Goal: Task Accomplishment & Management: Manage account settings

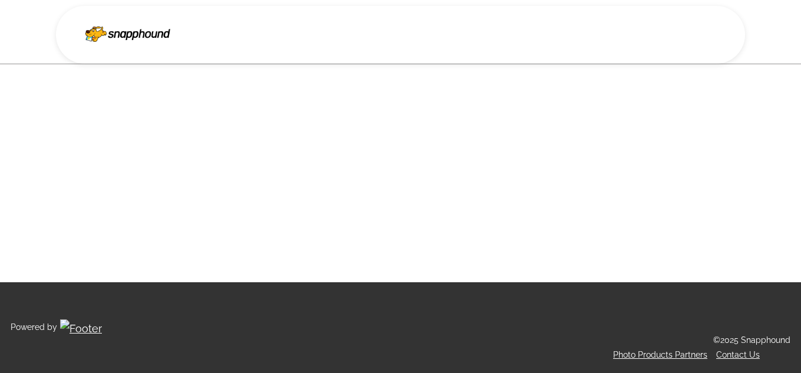
click at [114, 36] on img at bounding box center [127, 32] width 85 height 20
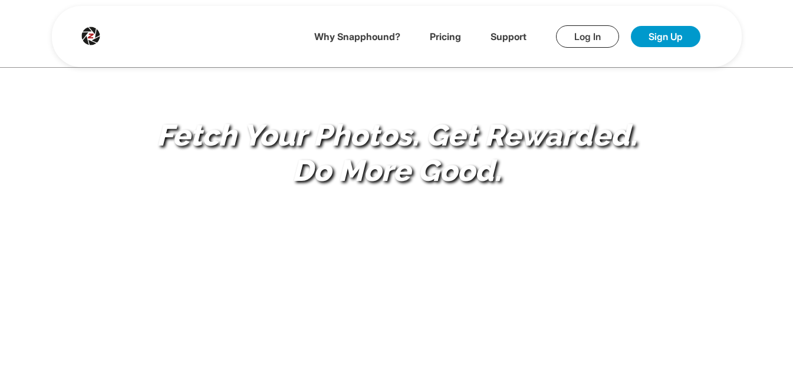
click at [576, 36] on link "Log In" at bounding box center [587, 36] width 63 height 22
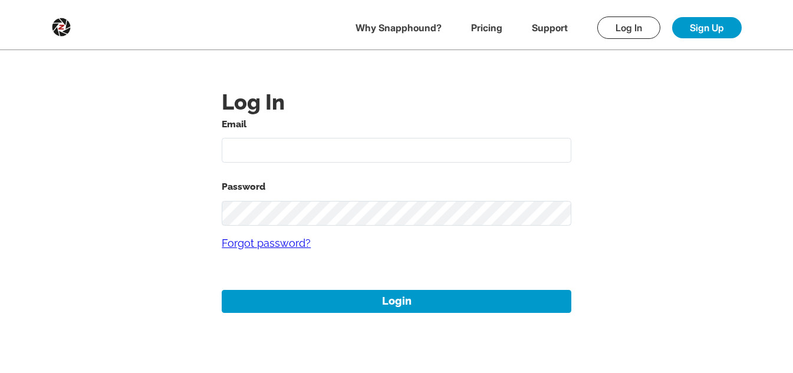
click at [353, 157] on input "text" at bounding box center [396, 150] width 349 height 25
type input "[DATE][EMAIL_ADDRESS][DOMAIN_NAME]"
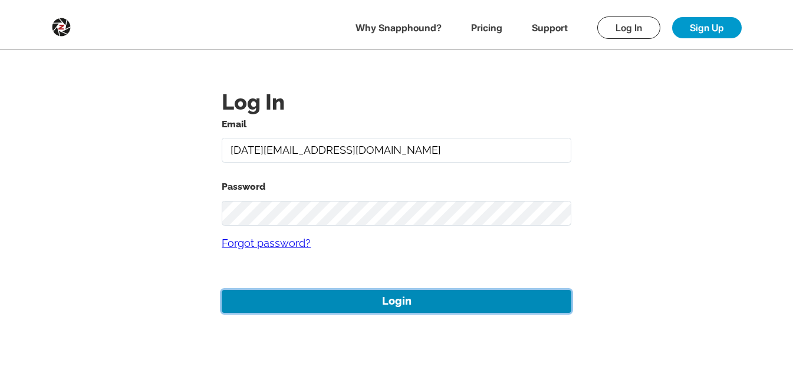
click at [460, 301] on button "Login" at bounding box center [396, 301] width 349 height 23
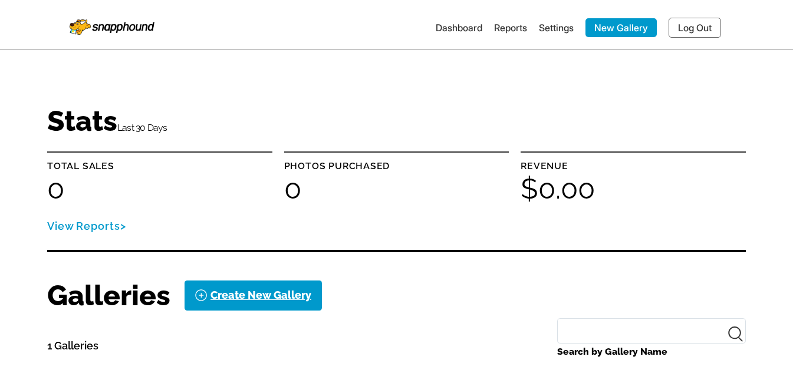
click at [559, 29] on link "Settings" at bounding box center [556, 28] width 35 height 12
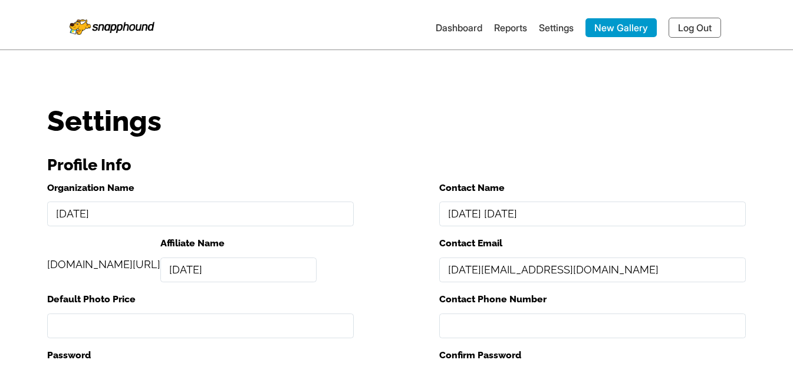
click at [440, 29] on link "Dashboard" at bounding box center [458, 28] width 47 height 12
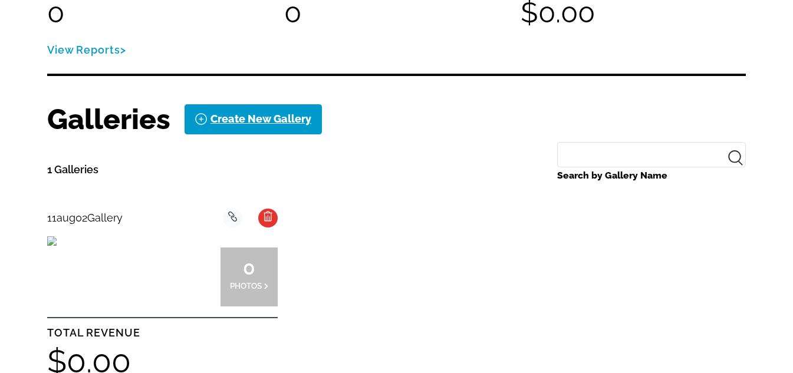
scroll to position [177, 0]
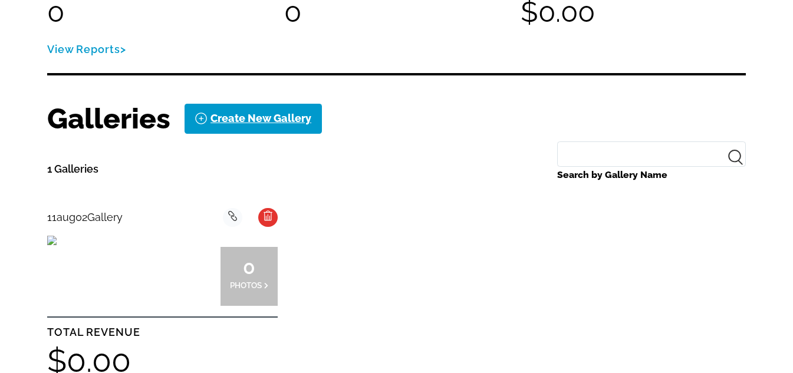
click at [57, 245] on img at bounding box center [51, 240] width 9 height 9
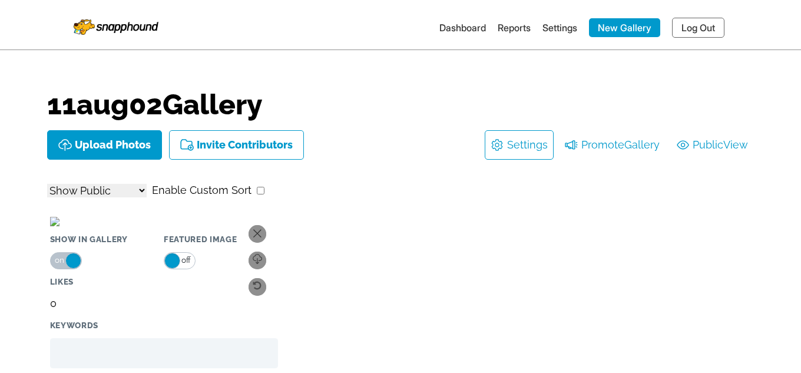
select select "onlyShowInGallery"
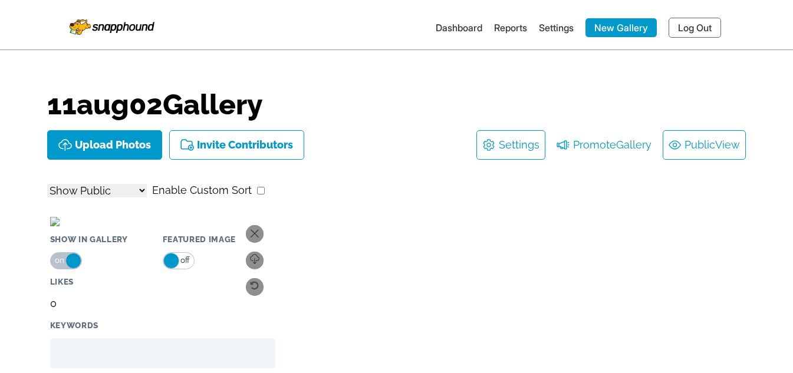
click at [691, 141] on link "Public View" at bounding box center [703, 145] width 71 height 19
click at [708, 140] on link "Public View" at bounding box center [703, 145] width 71 height 19
click at [686, 25] on link "Log Out" at bounding box center [694, 28] width 52 height 20
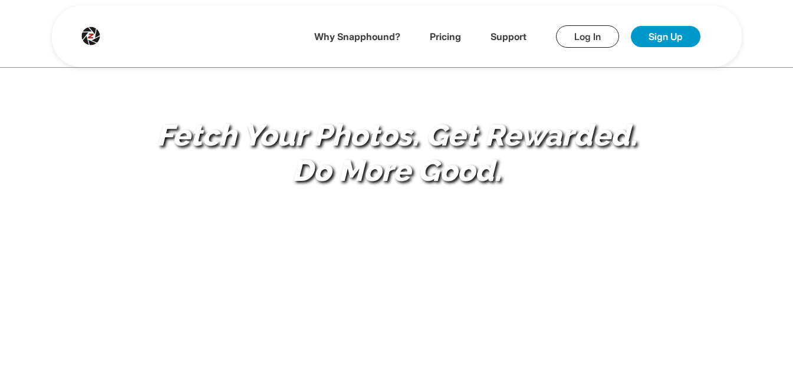
click at [589, 37] on link "Log In" at bounding box center [587, 36] width 63 height 22
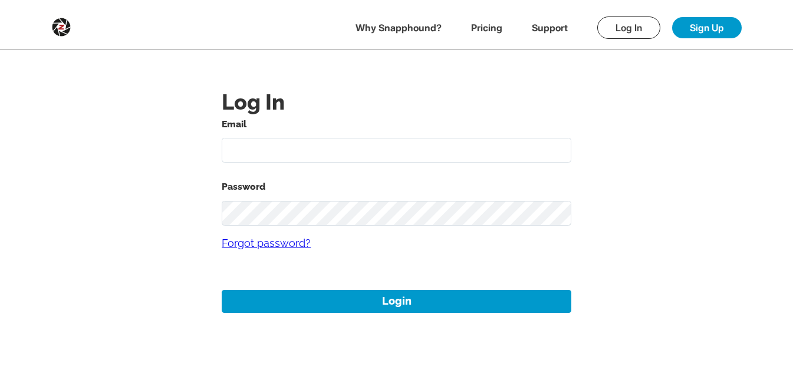
click at [279, 140] on input "text" at bounding box center [396, 150] width 349 height 25
type input "mikezarrilli14@yahoo.com"
click at [306, 227] on link "Forgot password?" at bounding box center [396, 243] width 349 height 35
drag, startPoint x: 273, startPoint y: 151, endPoint x: 278, endPoint y: 160, distance: 9.2
click at [273, 151] on input "text" at bounding box center [396, 150] width 349 height 25
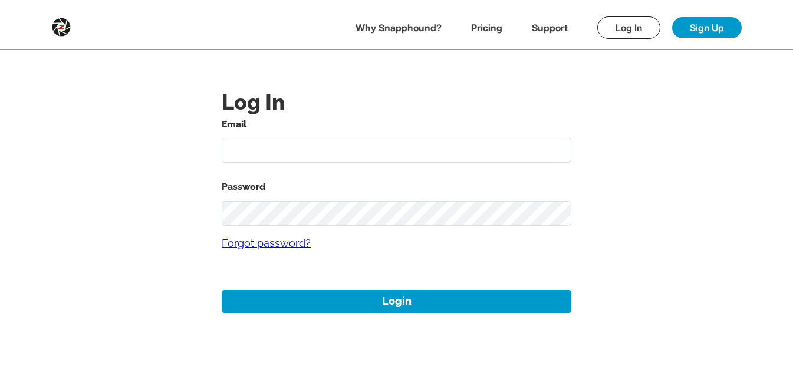
type input "mikezarrilli14@yahoo.com"
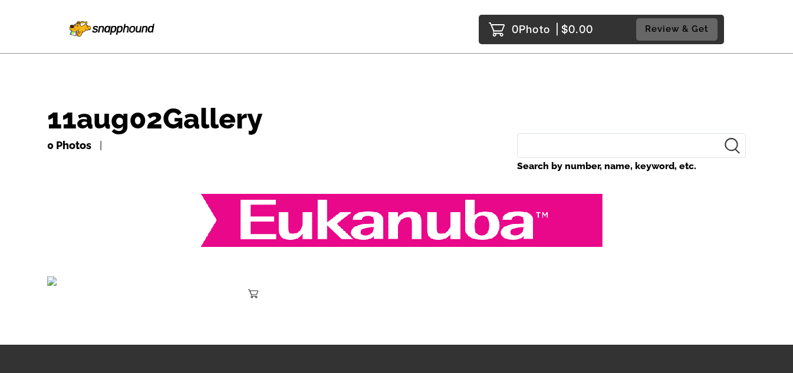
drag, startPoint x: 170, startPoint y: 213, endPoint x: 269, endPoint y: 136, distance: 126.4
click at [187, 187] on div "11aug02Gallery 0 Photos Search by number, name, keyword, etc. Add to Cart $0.00" at bounding box center [396, 190] width 698 height 216
click at [612, 298] on div "Add to Cart $0.00" at bounding box center [396, 278] width 698 height 39
drag, startPoint x: 501, startPoint y: 164, endPoint x: 702, endPoint y: 170, distance: 201.0
click at [702, 170] on div "0 Photos Search by number, name, keyword, etc." at bounding box center [396, 161] width 698 height 56
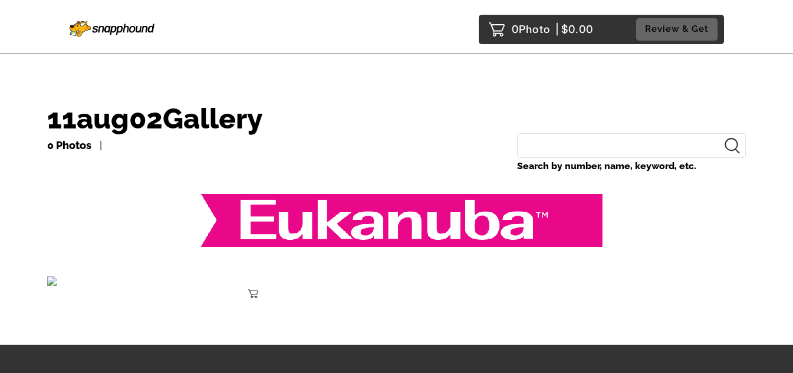
click at [698, 175] on div "Search by number, name, keyword, etc." at bounding box center [631, 161] width 229 height 56
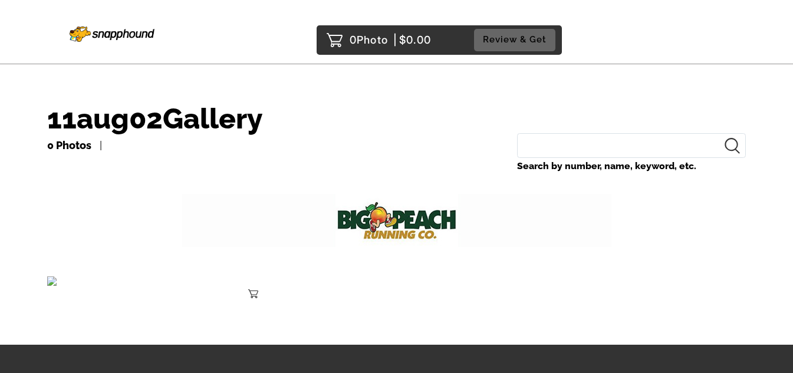
click at [397, 127] on h1 "11aug02Gallery" at bounding box center [396, 118] width 698 height 29
click at [535, 141] on input "Search by number, name, keyword, etc." at bounding box center [631, 145] width 229 height 25
click at [415, 118] on h1 "11aug02Gallery" at bounding box center [396, 118] width 698 height 29
drag, startPoint x: 321, startPoint y: 190, endPoint x: 457, endPoint y: 231, distance: 141.7
click at [457, 231] on div at bounding box center [396, 224] width 698 height 70
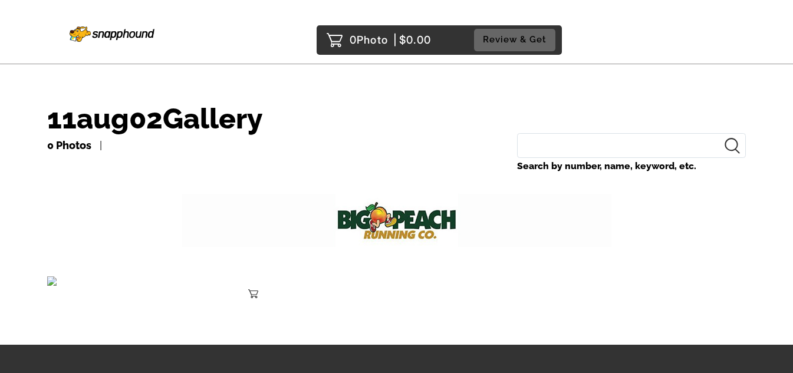
click at [433, 138] on div "0 Photos" at bounding box center [276, 145] width 458 height 19
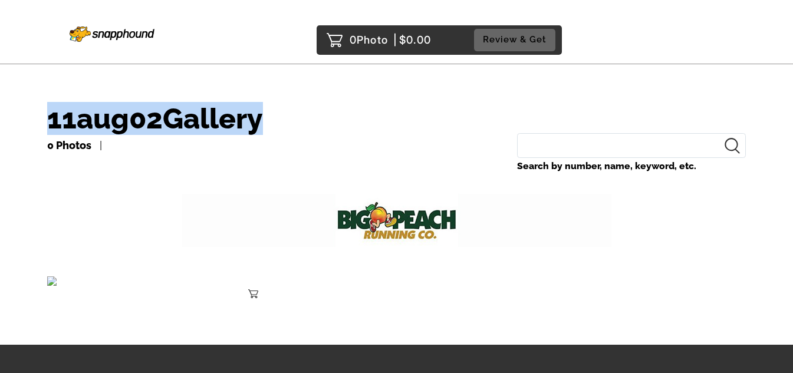
drag, startPoint x: 290, startPoint y: 114, endPoint x: 47, endPoint y: 115, distance: 242.8
click at [47, 115] on h1 "11aug02Gallery" at bounding box center [396, 118] width 698 height 29
click at [308, 132] on h1 "11aug02Gallery" at bounding box center [396, 118] width 698 height 29
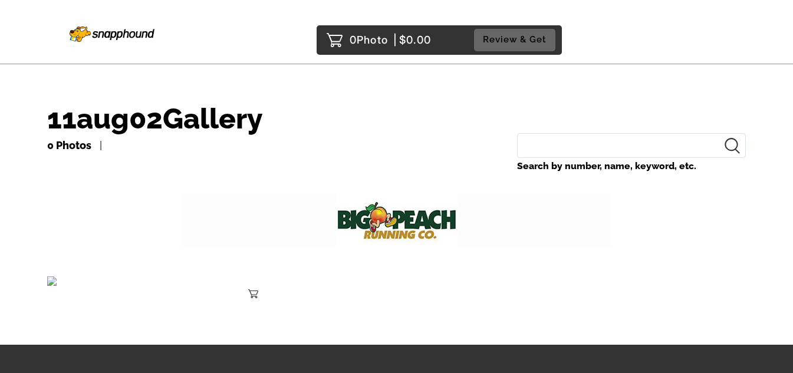
click at [193, 117] on h1 "11aug02Gallery" at bounding box center [396, 118] width 698 height 29
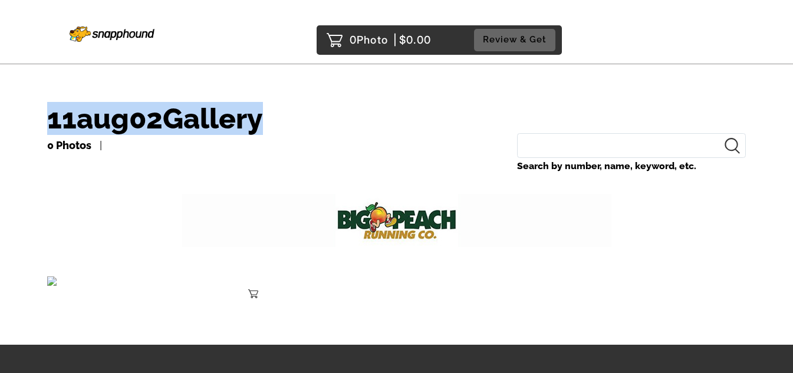
click at [193, 117] on h1 "11aug02Gallery" at bounding box center [396, 118] width 698 height 29
click at [189, 118] on h1 "11aug02Gallery" at bounding box center [396, 118] width 698 height 29
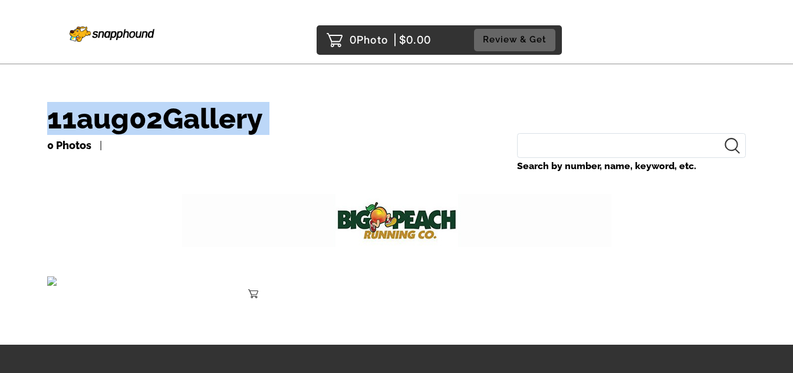
click at [189, 118] on h1 "11aug02Gallery" at bounding box center [396, 118] width 698 height 29
click at [269, 119] on h1 "11aug02Gallery" at bounding box center [396, 118] width 698 height 29
drag, startPoint x: 269, startPoint y: 119, endPoint x: 104, endPoint y: 128, distance: 165.2
click at [104, 128] on h1 "11aug02Gallery" at bounding box center [396, 118] width 698 height 29
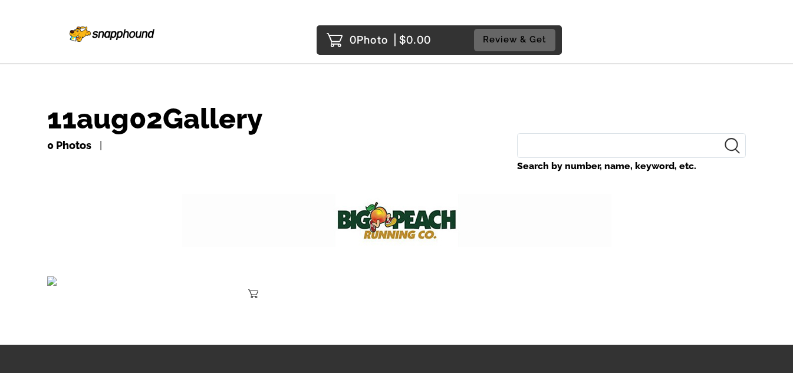
click at [298, 187] on div "0 Photos Search by number, name, keyword, etc." at bounding box center [396, 161] width 698 height 56
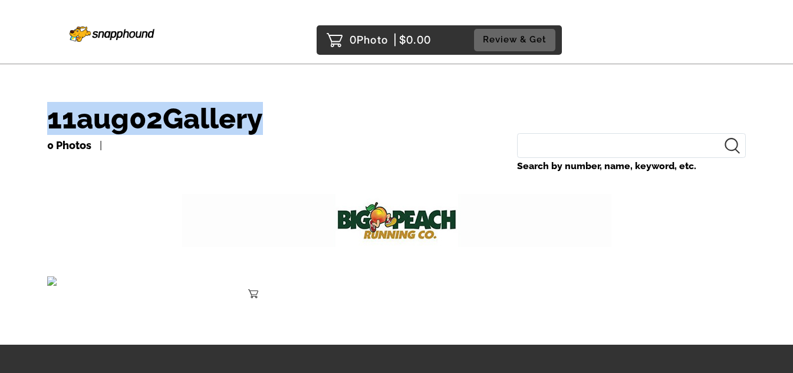
drag, startPoint x: 100, startPoint y: 94, endPoint x: 0, endPoint y: 90, distance: 99.7
click at [0, 90] on main "11aug02Gallery 0 Photos Search by number, name, keyword, etc. Add to Cart $0.00" at bounding box center [396, 172] width 793 height 345
click at [296, 112] on h1 "11aug02Gallery" at bounding box center [396, 118] width 698 height 29
drag, startPoint x: 285, startPoint y: 124, endPoint x: 31, endPoint y: 114, distance: 254.2
click at [31, 114] on main "11aug02Gallery 0 Photos Search by number, name, keyword, etc. Add to Cart $0.00" at bounding box center [396, 172] width 793 height 345
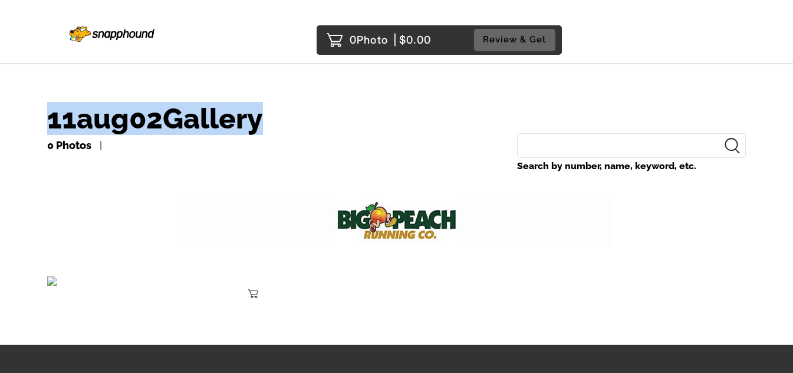
click at [241, 110] on h1 "11aug02Gallery" at bounding box center [396, 118] width 698 height 29
